Goal: Task Accomplishment & Management: Manage account settings

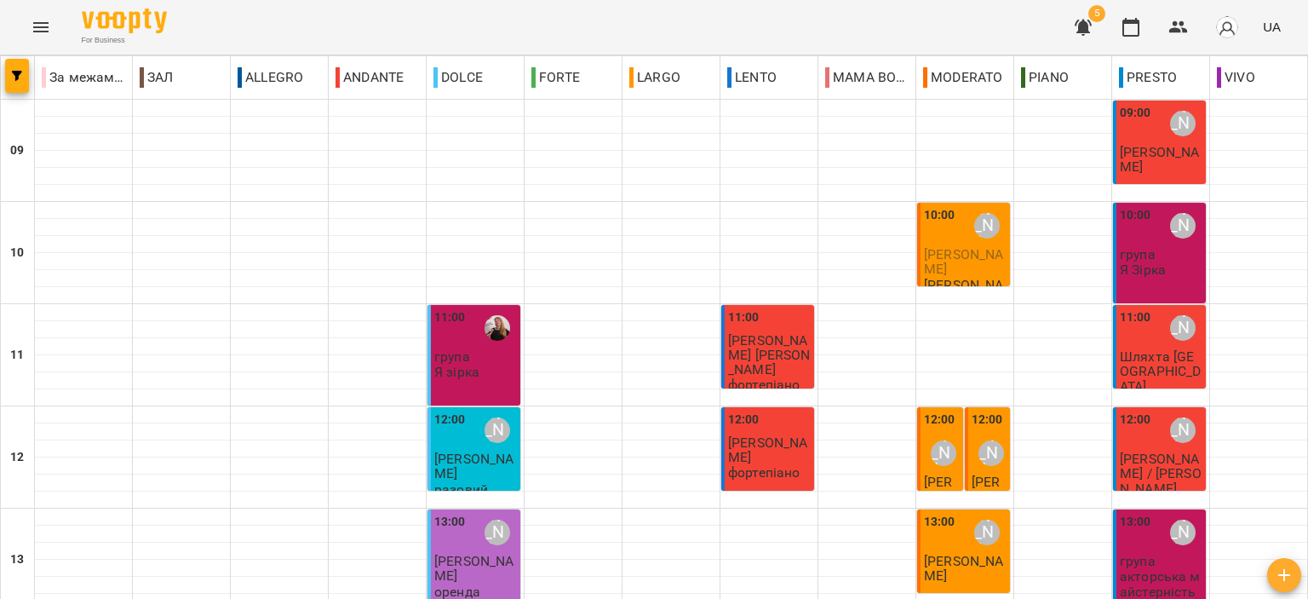
scroll to position [256, 0]
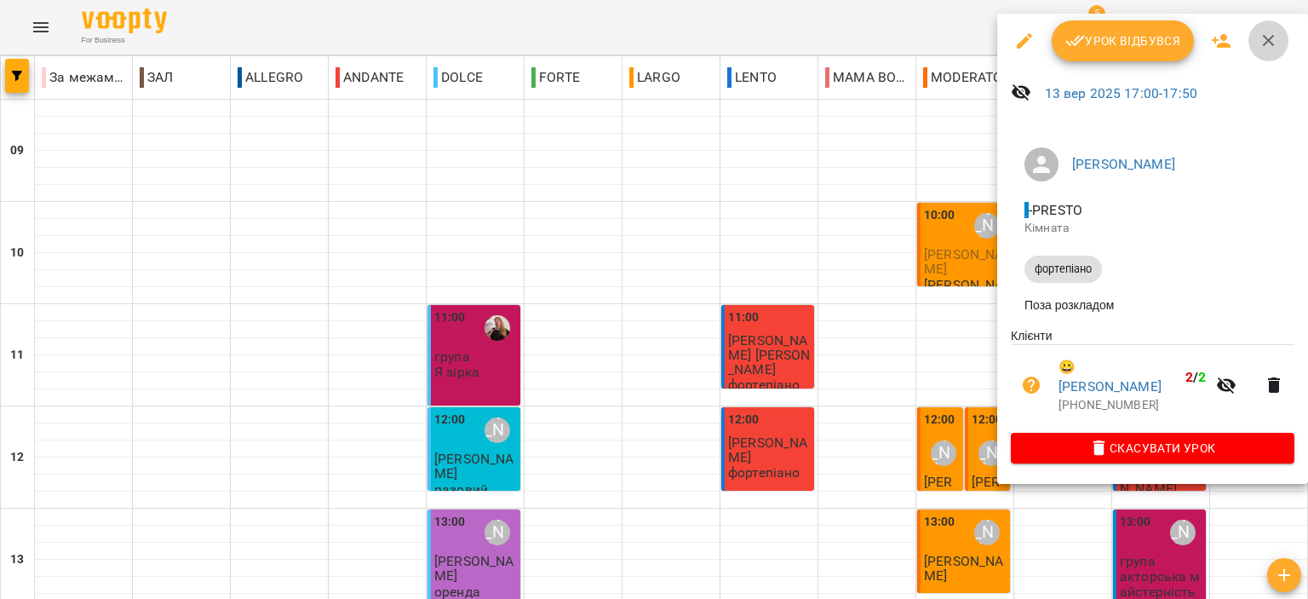
click at [1266, 39] on icon "button" at bounding box center [1269, 41] width 12 height 12
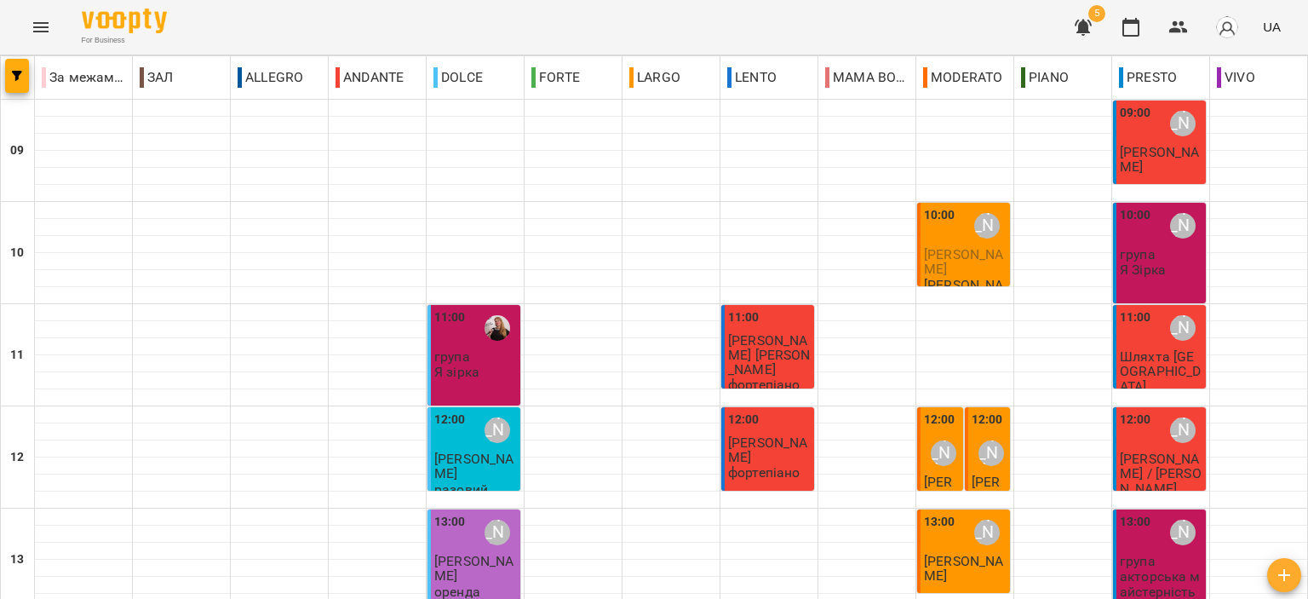
scroll to position [426, 0]
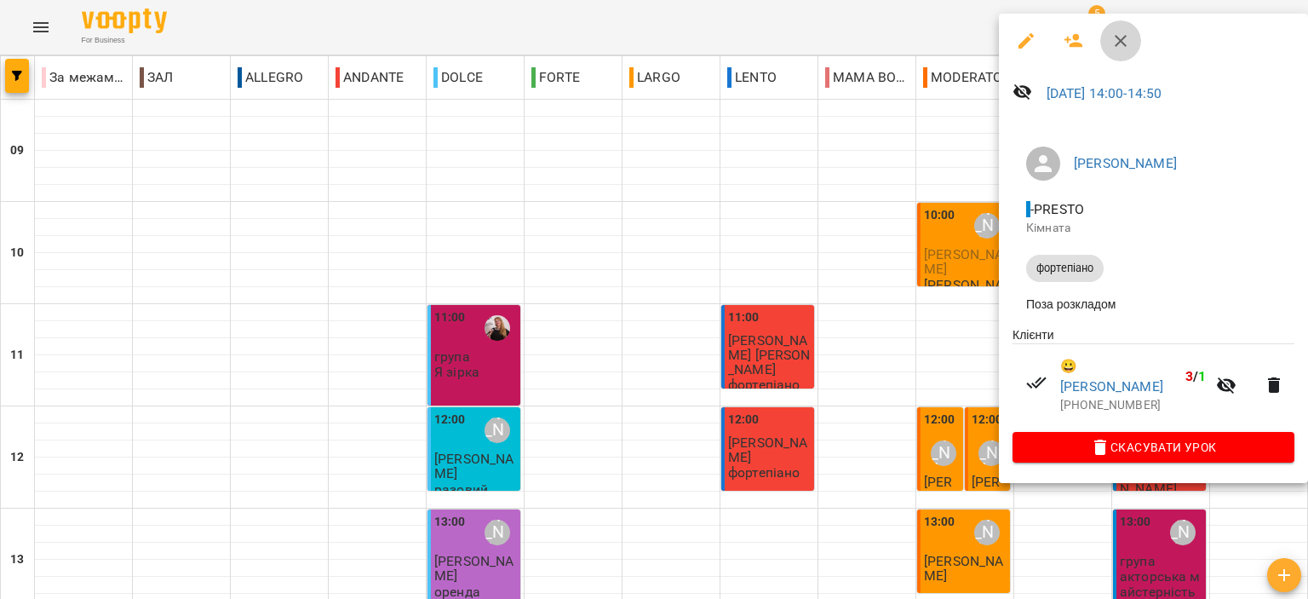
click at [1118, 42] on icon "button" at bounding box center [1121, 41] width 12 height 12
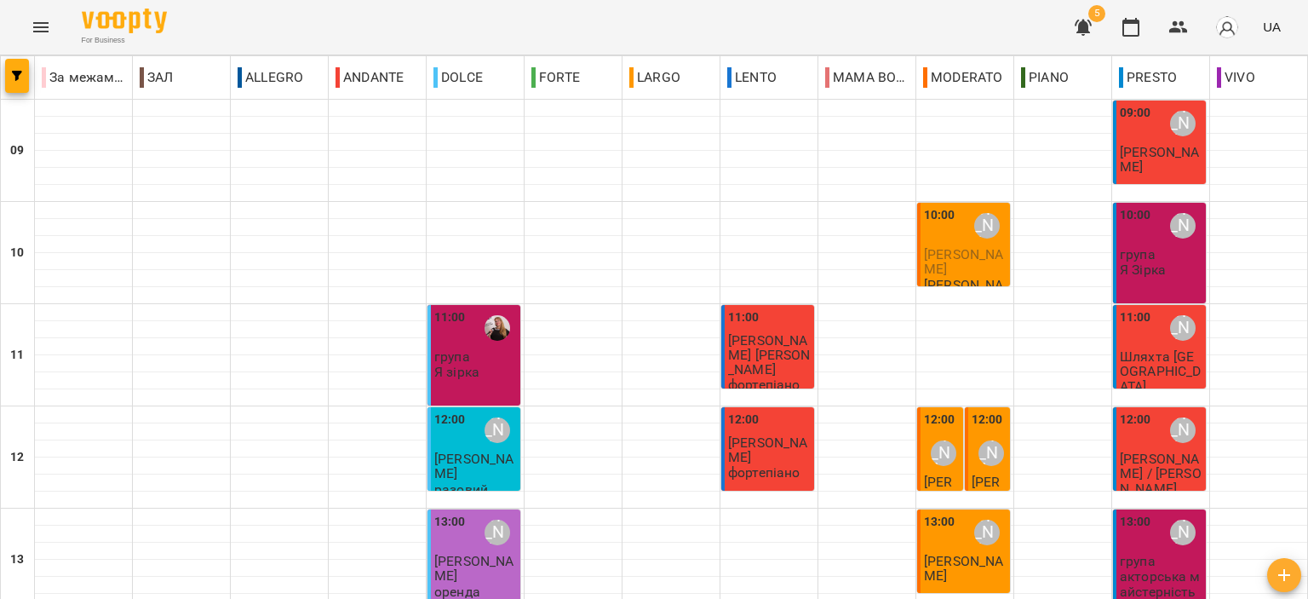
scroll to position [596, 0]
